Goal: Feedback & Contribution: Submit feedback/report problem

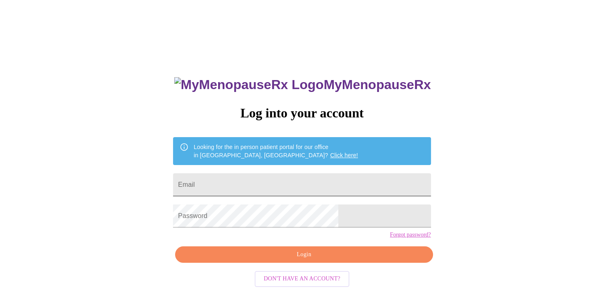
click at [263, 184] on input "Email" at bounding box center [301, 184] width 257 height 23
type input "nerinaedavila@gmail.com"
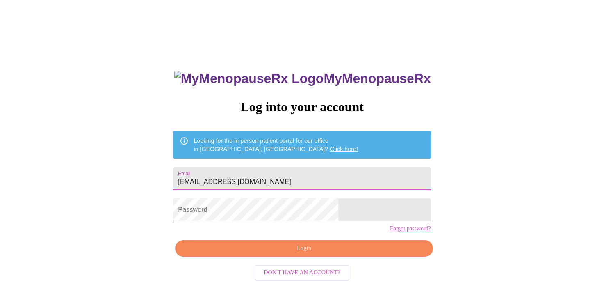
scroll to position [8, 0]
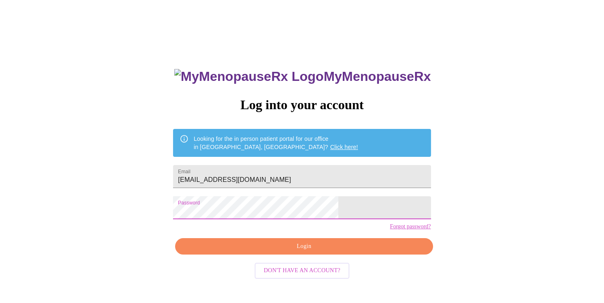
click at [310, 251] on span "Login" at bounding box center [303, 246] width 239 height 10
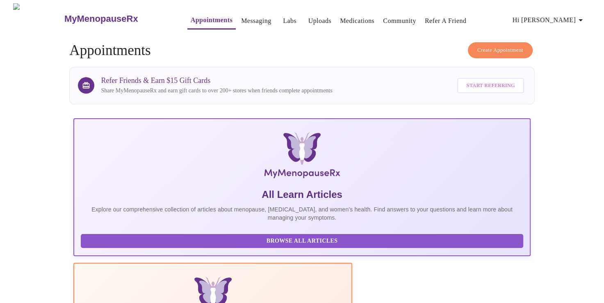
click at [241, 17] on link "Messaging" at bounding box center [256, 20] width 30 height 11
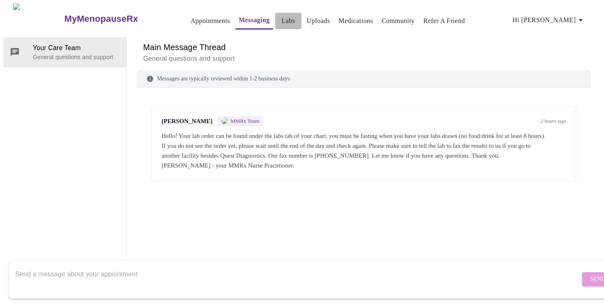
click at [281, 17] on link "Labs" at bounding box center [288, 20] width 14 height 11
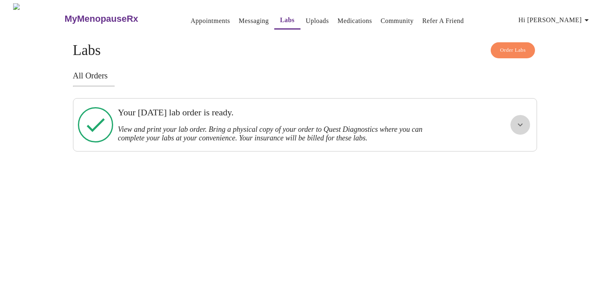
drag, startPoint x: 521, startPoint y: 126, endPoint x: 526, endPoint y: 133, distance: 8.5
click at [521, 125] on icon "show more" at bounding box center [520, 125] width 10 height 10
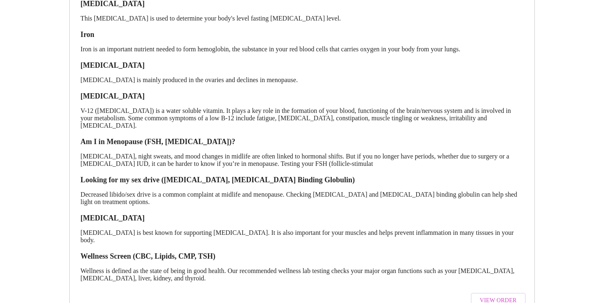
scroll to position [288, 0]
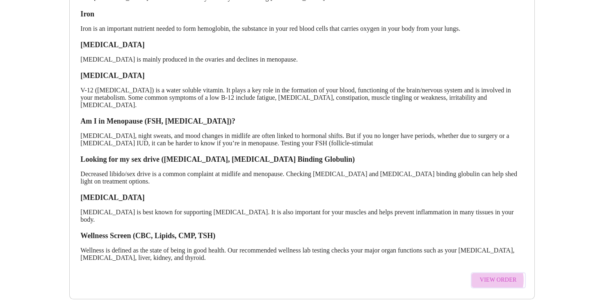
click at [489, 275] on span "View Order" at bounding box center [498, 280] width 37 height 10
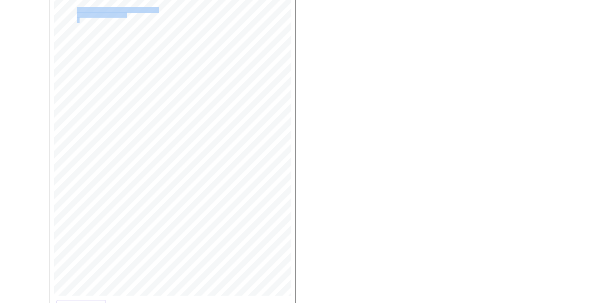
scroll to position [172, 0]
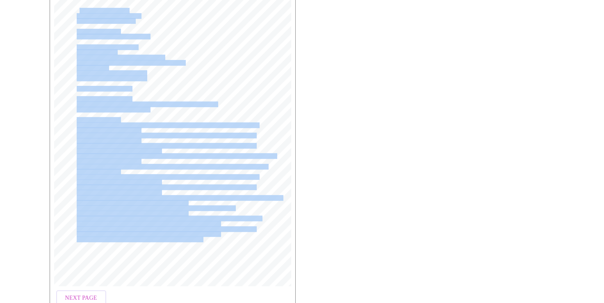
drag, startPoint x: 79, startPoint y: 181, endPoint x: 197, endPoint y: 217, distance: 123.3
click at [197, 217] on div "MyMenopauseRx Medical Group 1604 N Main St Wheaton, IL 60187 Phone: (630) 480-0…" at bounding box center [172, 132] width 251 height 325
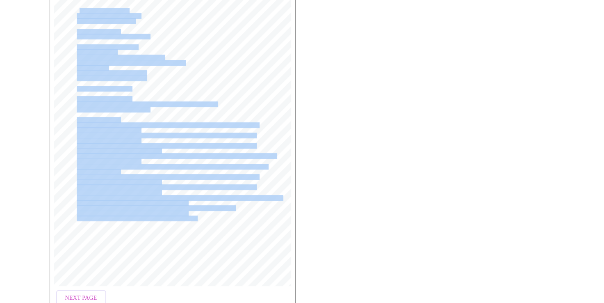
click at [146, 227] on div "MyMenopauseRx Medical Group 1604 N Main St Wheaton, IL 60187 Phone: (630) 480-0…" at bounding box center [172, 132] width 237 height 307
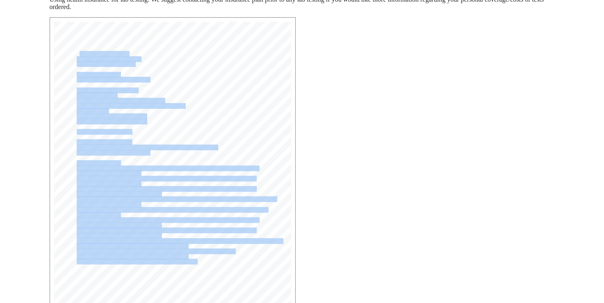
scroll to position [49, 0]
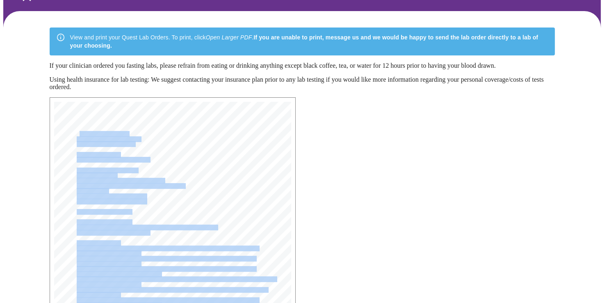
click at [84, 134] on span "Wheaton, IL 60187" at bounding box center [102, 133] width 50 height 5
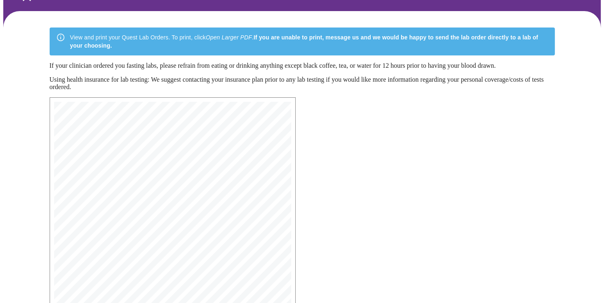
click at [79, 130] on span "1604 N Main St" at bounding box center [100, 127] width 47 height 5
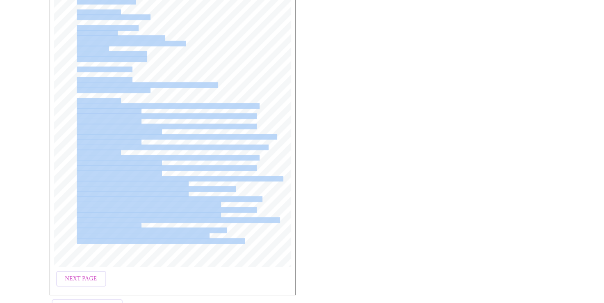
scroll to position [225, 0]
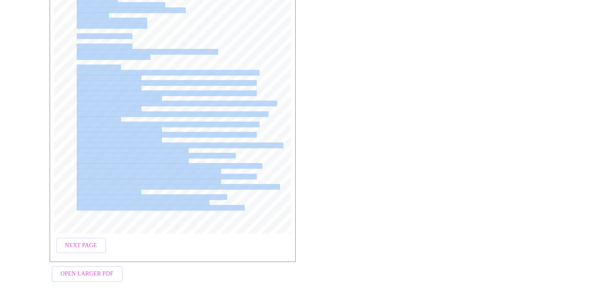
drag, startPoint x: 80, startPoint y: 130, endPoint x: 195, endPoint y: 244, distance: 162.0
click at [195, 244] on div "MyMenopauseRx Medical Group 1604 N Main St Wheaton, IL 60187 Phone: (630) 480-0…" at bounding box center [173, 92] width 246 height 340
drag, startPoint x: 91, startPoint y: 274, endPoint x: 96, endPoint y: 273, distance: 6.0
click at [92, 272] on span "Open Larger PDF" at bounding box center [87, 273] width 53 height 10
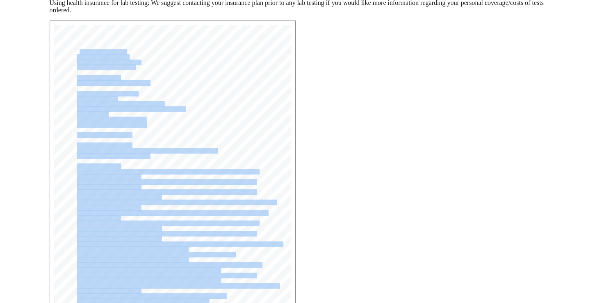
scroll to position [0, 0]
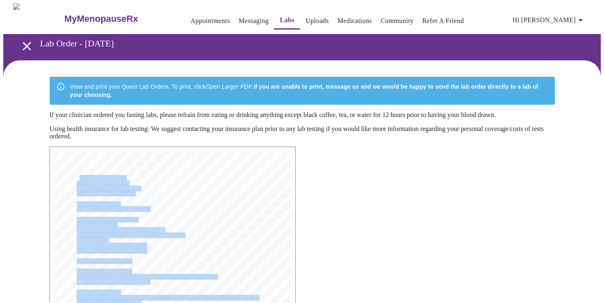
click at [239, 17] on link "Messaging" at bounding box center [254, 20] width 30 height 11
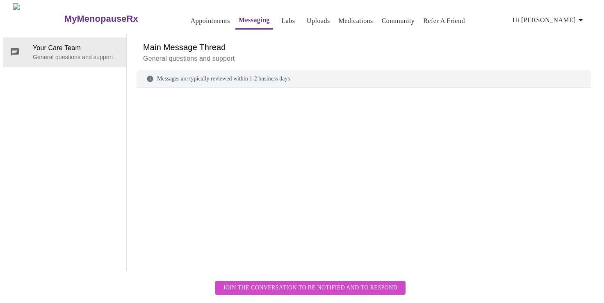
scroll to position [31, 0]
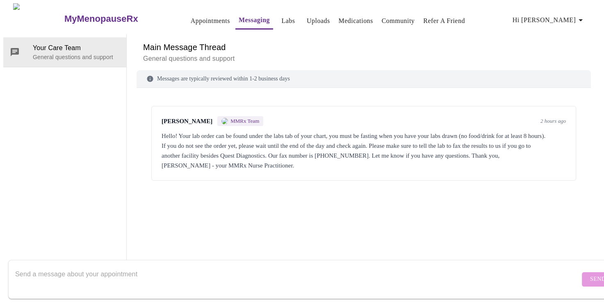
click at [155, 106] on div "Laura Smith MMRx Team 2 hours ago Hello! Your lab order can be found under the …" at bounding box center [363, 143] width 425 height 75
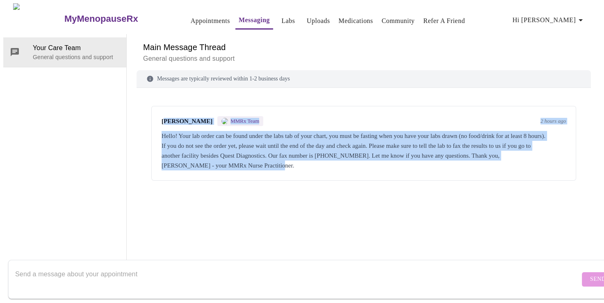
drag, startPoint x: 307, startPoint y: 133, endPoint x: 160, endPoint y: 85, distance: 153.9
click at [160, 106] on div "Laura Smith MMRx Team 2 hours ago Hello! Your lab order can be found under the …" at bounding box center [363, 143] width 425 height 75
drag, startPoint x: 160, startPoint y: 85, endPoint x: 185, endPoint y: 102, distance: 29.9
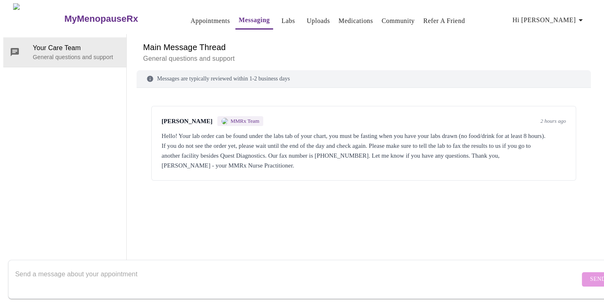
drag, startPoint x: 185, startPoint y: 102, endPoint x: 155, endPoint y: 92, distance: 32.3
click at [153, 106] on div "Laura Smith MMRx Team 2 hours ago Hello! Your lab order can be found under the …" at bounding box center [363, 143] width 425 height 75
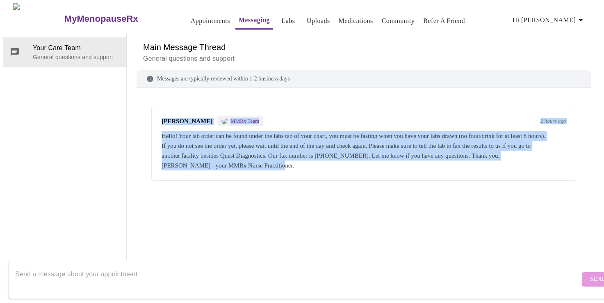
drag, startPoint x: 155, startPoint y: 88, endPoint x: 368, endPoint y: 144, distance: 220.0
click at [368, 144] on div "Laura Smith MMRx Team 2 hours ago Hello! Your lab order can be found under the …" at bounding box center [363, 143] width 425 height 75
drag, startPoint x: 368, startPoint y: 144, endPoint x: 311, endPoint y: 119, distance: 62.4
copy div "Laura Smith MMRx Team 2 hours ago Hello! Your lab order can be found under the …"
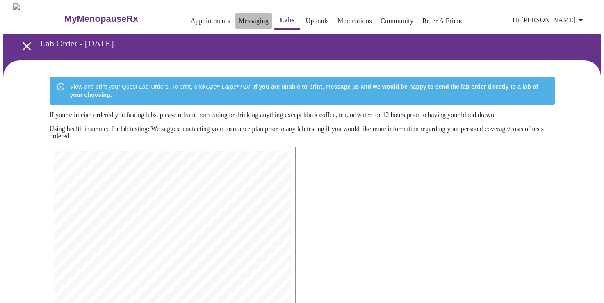
click at [239, 16] on link "Messaging" at bounding box center [254, 20] width 30 height 11
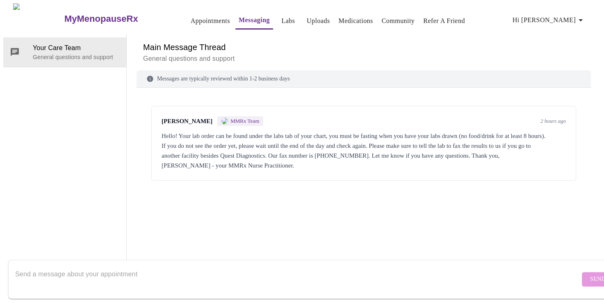
click at [64, 18] on h3 "MyMenopauseRx" at bounding box center [101, 19] width 74 height 11
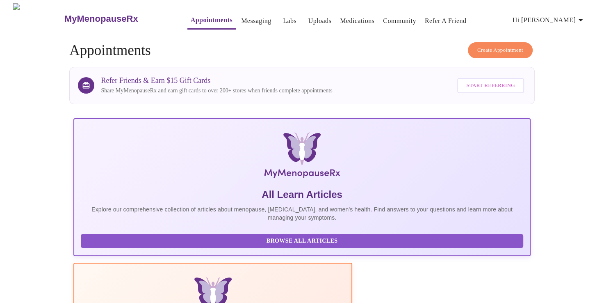
click at [80, 14] on h3 "MyMenopauseRx" at bounding box center [101, 19] width 74 height 11
click at [579, 21] on icon "button" at bounding box center [581, 20] width 10 height 10
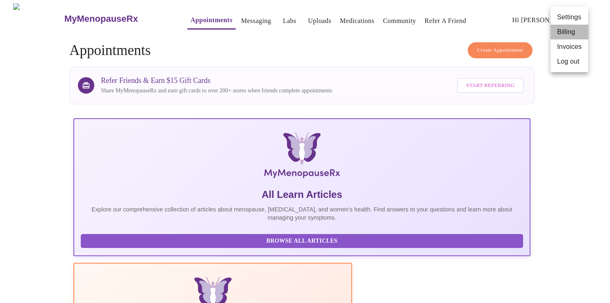
click at [582, 30] on li "Billing" at bounding box center [570, 32] width 38 height 15
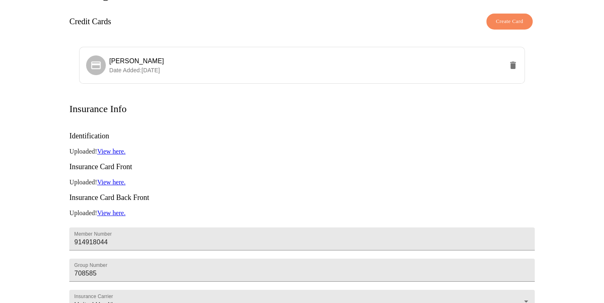
scroll to position [46, 0]
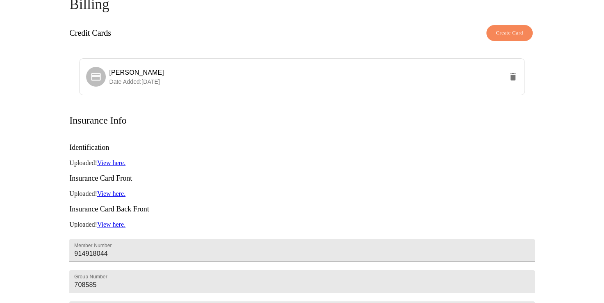
click at [111, 159] on link "View here." at bounding box center [111, 162] width 28 height 7
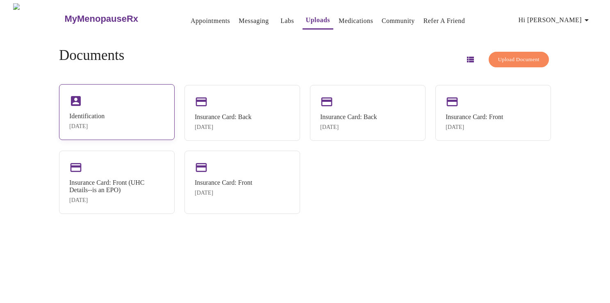
click at [127, 106] on div "Identification [DATE]" at bounding box center [117, 112] width 116 height 56
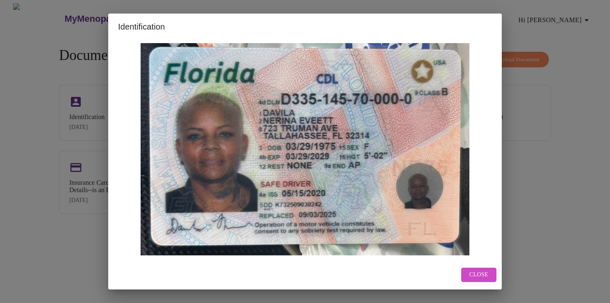
click at [487, 269] on span "Close" at bounding box center [478, 274] width 19 height 10
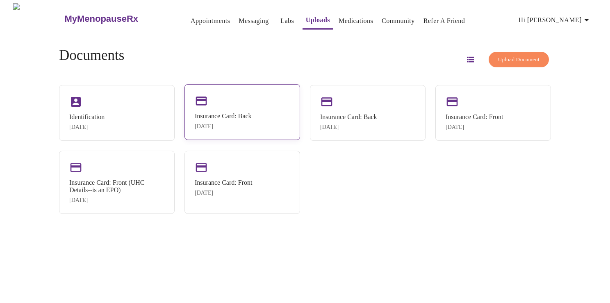
click at [221, 109] on div "Insurance Card: Back [DATE]" at bounding box center [242, 112] width 116 height 56
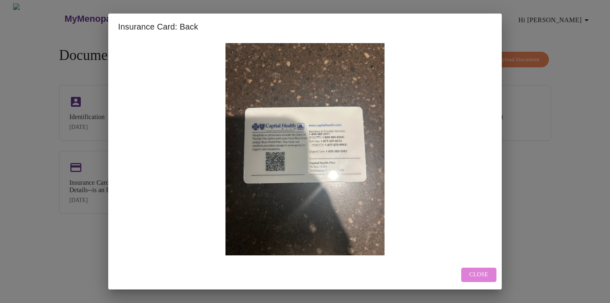
click at [480, 270] on span "Close" at bounding box center [478, 274] width 19 height 10
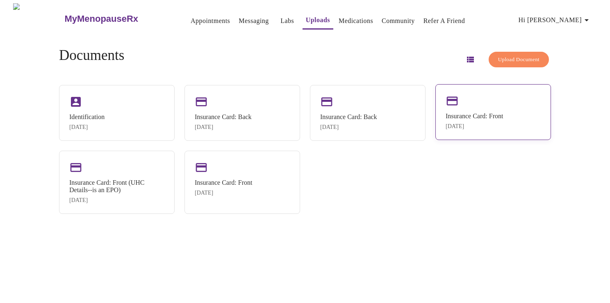
click at [487, 106] on div "Insurance Card: Front [DATE]" at bounding box center [493, 112] width 116 height 56
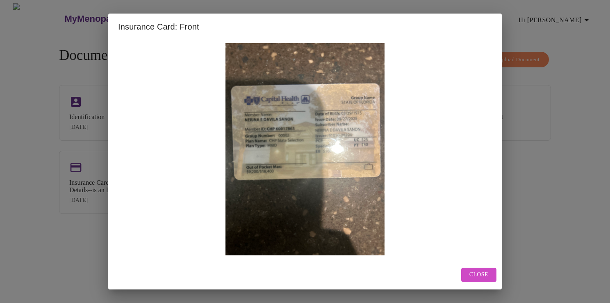
click at [481, 272] on span "Close" at bounding box center [478, 274] width 19 height 10
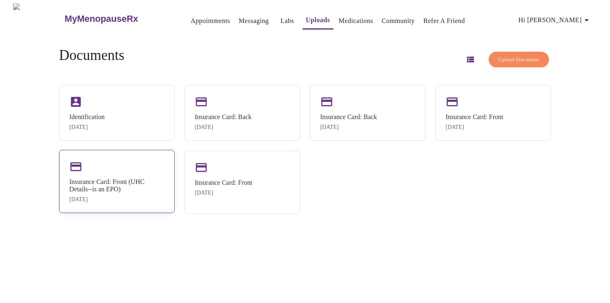
click at [128, 192] on div "Insurance Card: Front (UHC Details--is an EPO)" at bounding box center [116, 185] width 95 height 15
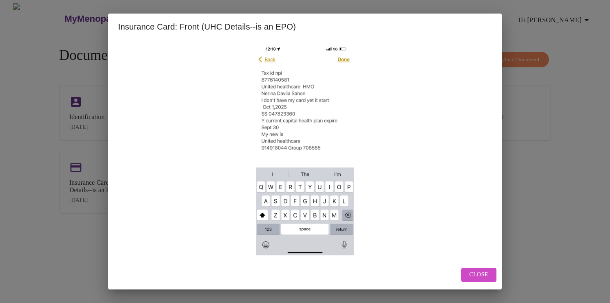
click at [482, 271] on span "Close" at bounding box center [478, 274] width 19 height 10
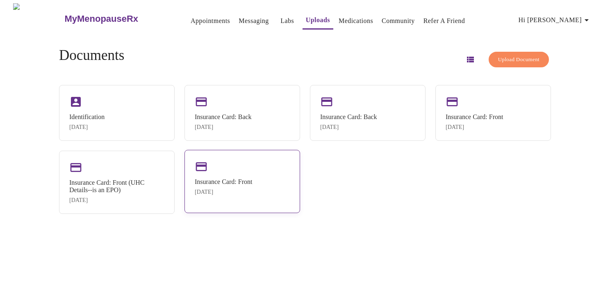
click at [240, 194] on div "[DATE]" at bounding box center [223, 192] width 57 height 7
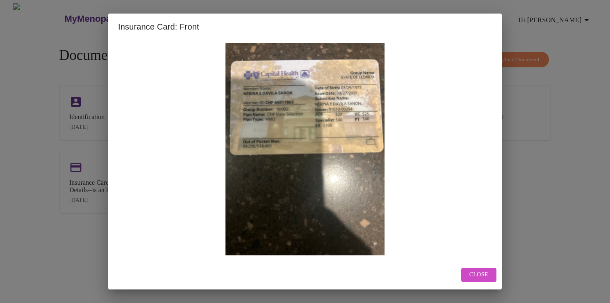
click at [480, 274] on span "Close" at bounding box center [478, 274] width 19 height 10
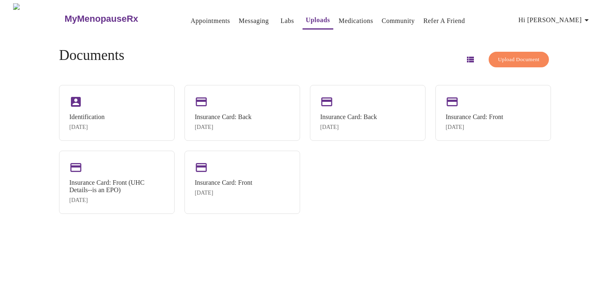
click at [521, 56] on span "Upload Document" at bounding box center [518, 59] width 41 height 9
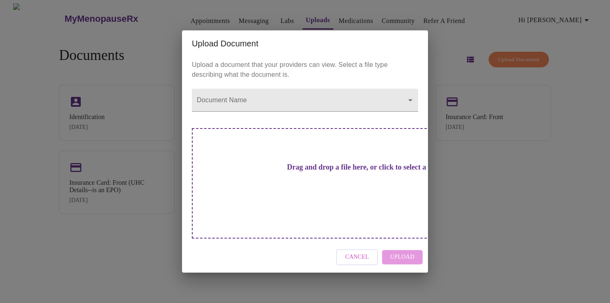
click at [229, 170] on div "Drag and drop a file here, or click to select a file" at bounding box center [362, 183] width 341 height 110
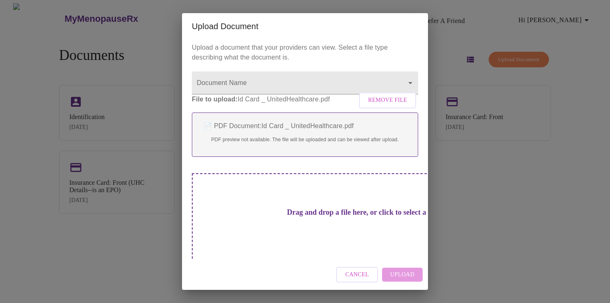
click at [408, 273] on div "Cancel Upload" at bounding box center [305, 274] width 246 height 31
click at [336, 216] on h3 "Drag and drop a file here, or click to select a file" at bounding box center [362, 212] width 226 height 9
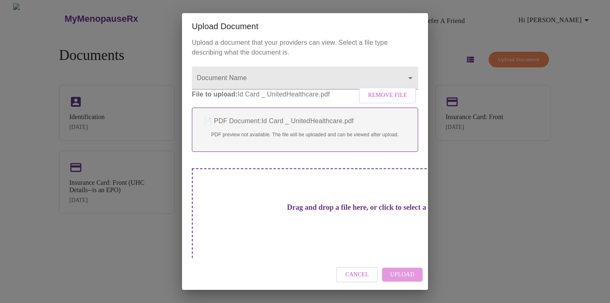
scroll to position [7, 0]
click at [404, 273] on div "Cancel Upload" at bounding box center [305, 274] width 246 height 31
click at [406, 275] on div "Cancel Upload" at bounding box center [305, 274] width 246 height 31
click at [407, 274] on div "Cancel Upload" at bounding box center [305, 274] width 246 height 31
click at [502, 218] on div "Upload Document Upload a document that your providers can view. Select a file t…" at bounding box center [305, 151] width 610 height 303
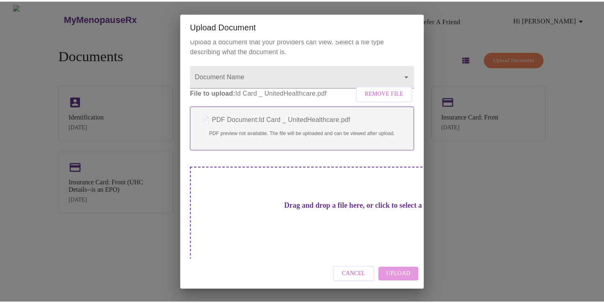
scroll to position [0, 0]
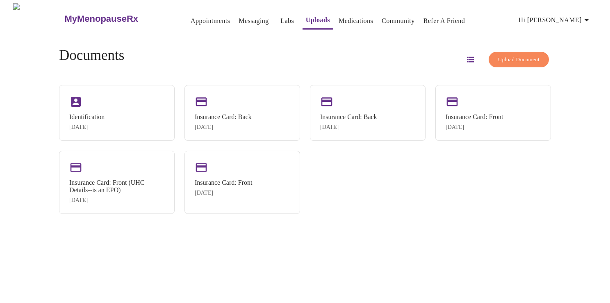
click at [239, 19] on link "Messaging" at bounding box center [254, 20] width 30 height 11
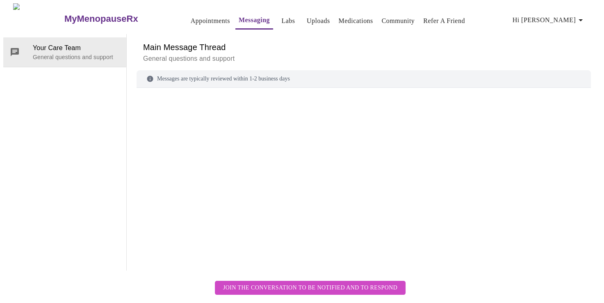
scroll to position [31, 0]
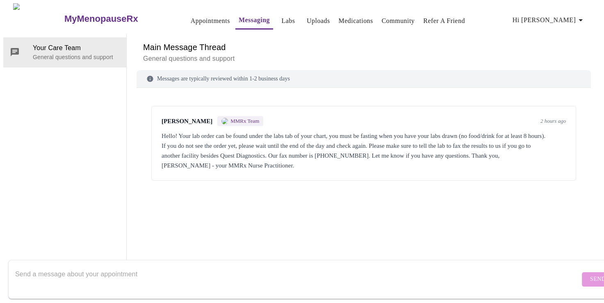
click at [389, 279] on textarea "Send a message about your appointment" at bounding box center [297, 279] width 564 height 26
click at [134, 266] on textarea "Send a message about your appointment" at bounding box center [297, 279] width 564 height 26
click at [31, 268] on textarea "Send a message about your appointment" at bounding box center [297, 279] width 564 height 26
click at [69, 266] on textarea "Send a message about your appointment" at bounding box center [297, 279] width 564 height 26
type textarea "im trying to upload my insurance card"
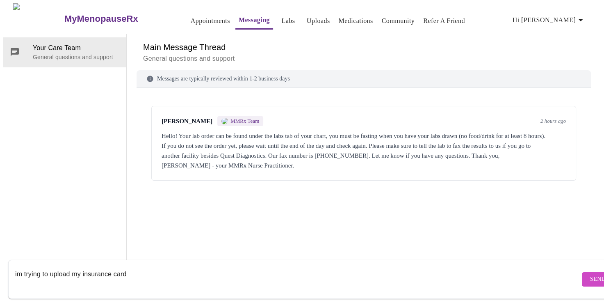
click at [582, 272] on button "Send" at bounding box center [598, 279] width 32 height 14
